Goal: Transaction & Acquisition: Purchase product/service

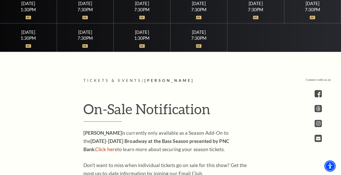
scroll to position [257, 0]
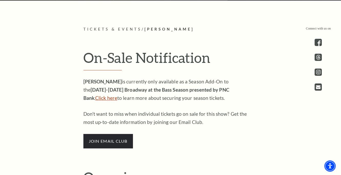
click at [117, 95] on link "Click here" at bounding box center [106, 98] width 22 height 6
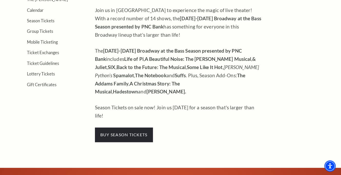
scroll to position [154, 0]
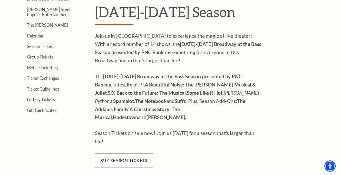
click at [135, 153] on span "buy season tickets" at bounding box center [124, 160] width 58 height 14
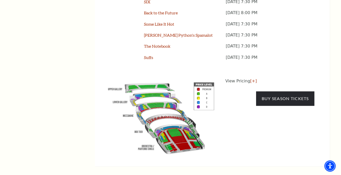
scroll to position [488, 0]
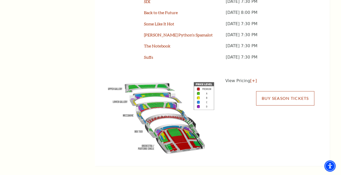
click at [285, 91] on link "Buy Season Tickets" at bounding box center [285, 98] width 58 height 14
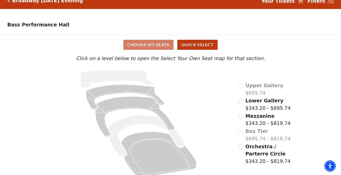
scroll to position [15, 0]
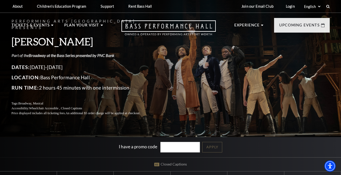
click at [102, 53] on link "Broadway at the Bass Series presented by PNC Bank" at bounding box center [72, 55] width 86 height 5
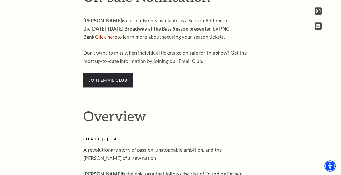
scroll to position [257, 0]
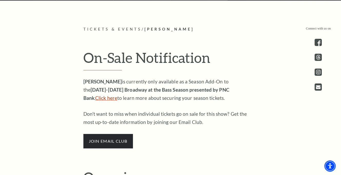
click at [117, 95] on link "Click here" at bounding box center [106, 98] width 22 height 6
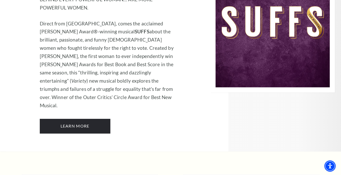
scroll to position [3907, 0]
